Goal: Find specific page/section

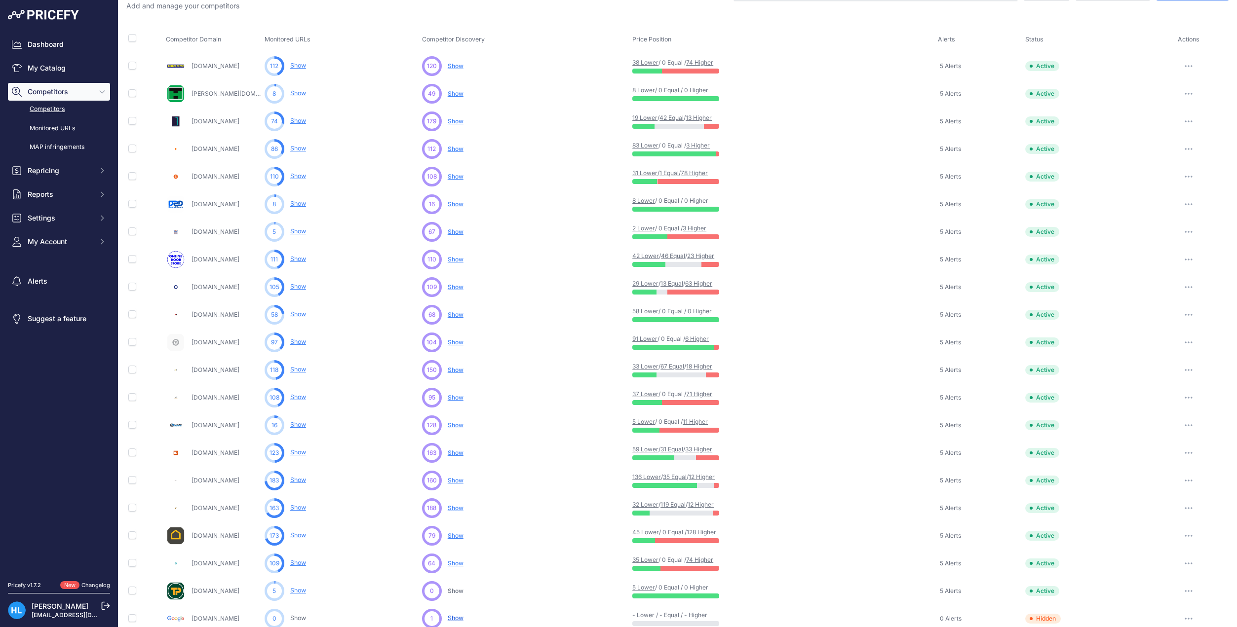
scroll to position [39, 0]
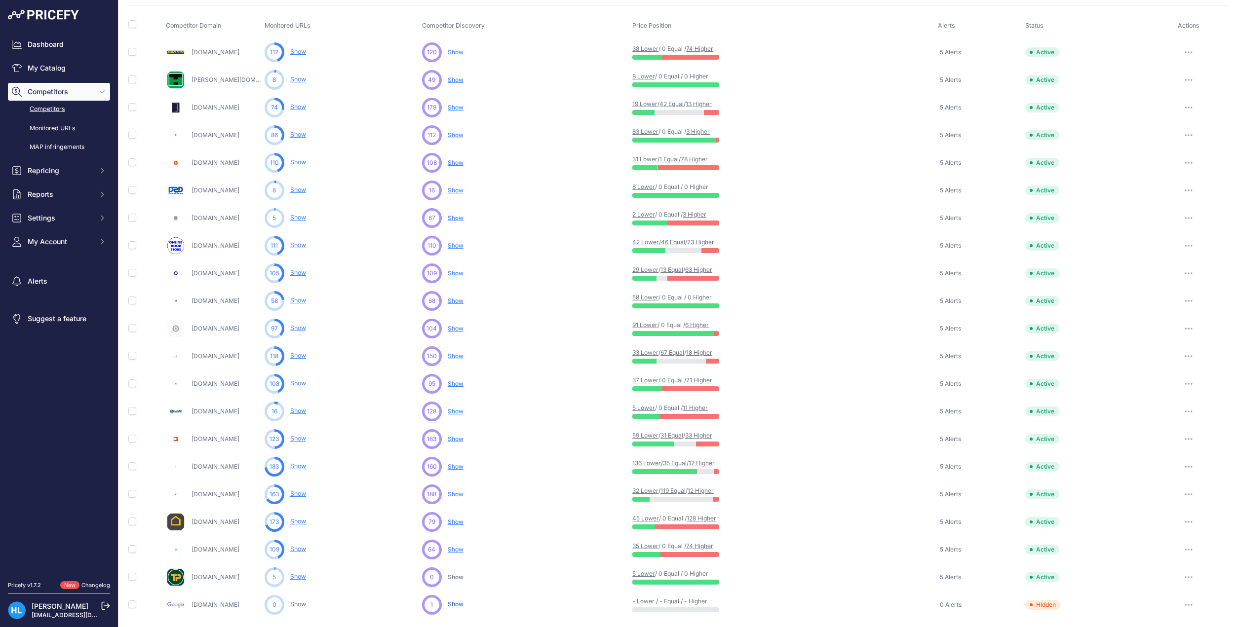
click at [299, 162] on link "Show" at bounding box center [298, 161] width 16 height 7
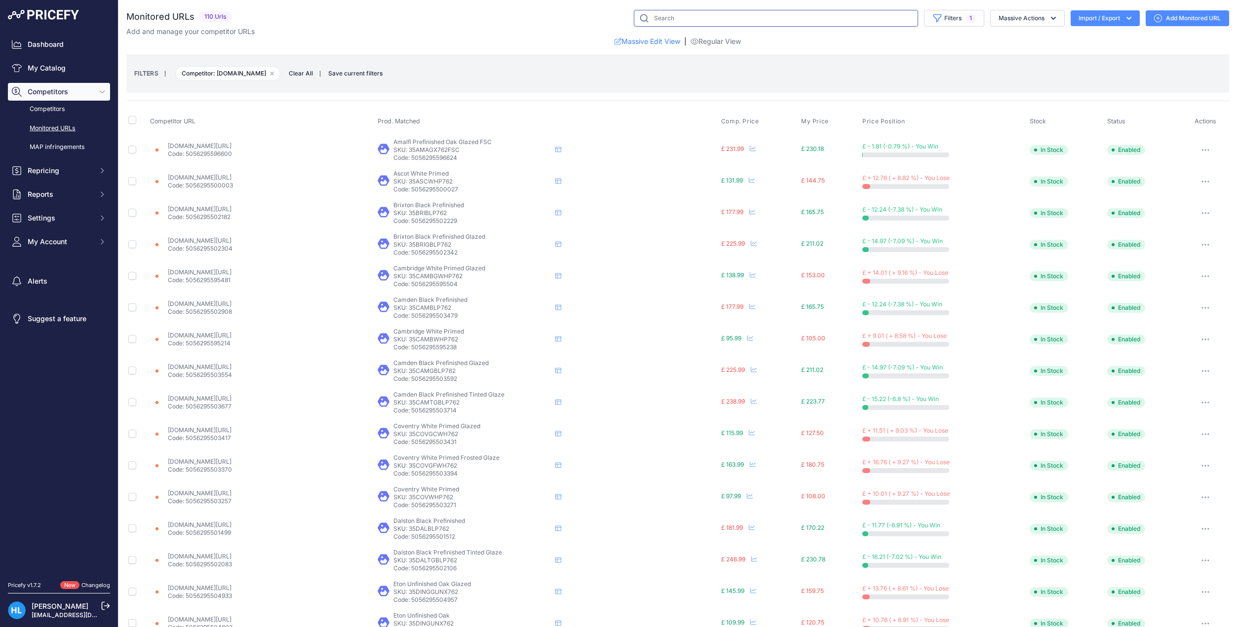
click at [659, 21] on input "text" at bounding box center [776, 18] width 284 height 17
type input "windsor"
